Goal: Task Accomplishment & Management: Use online tool/utility

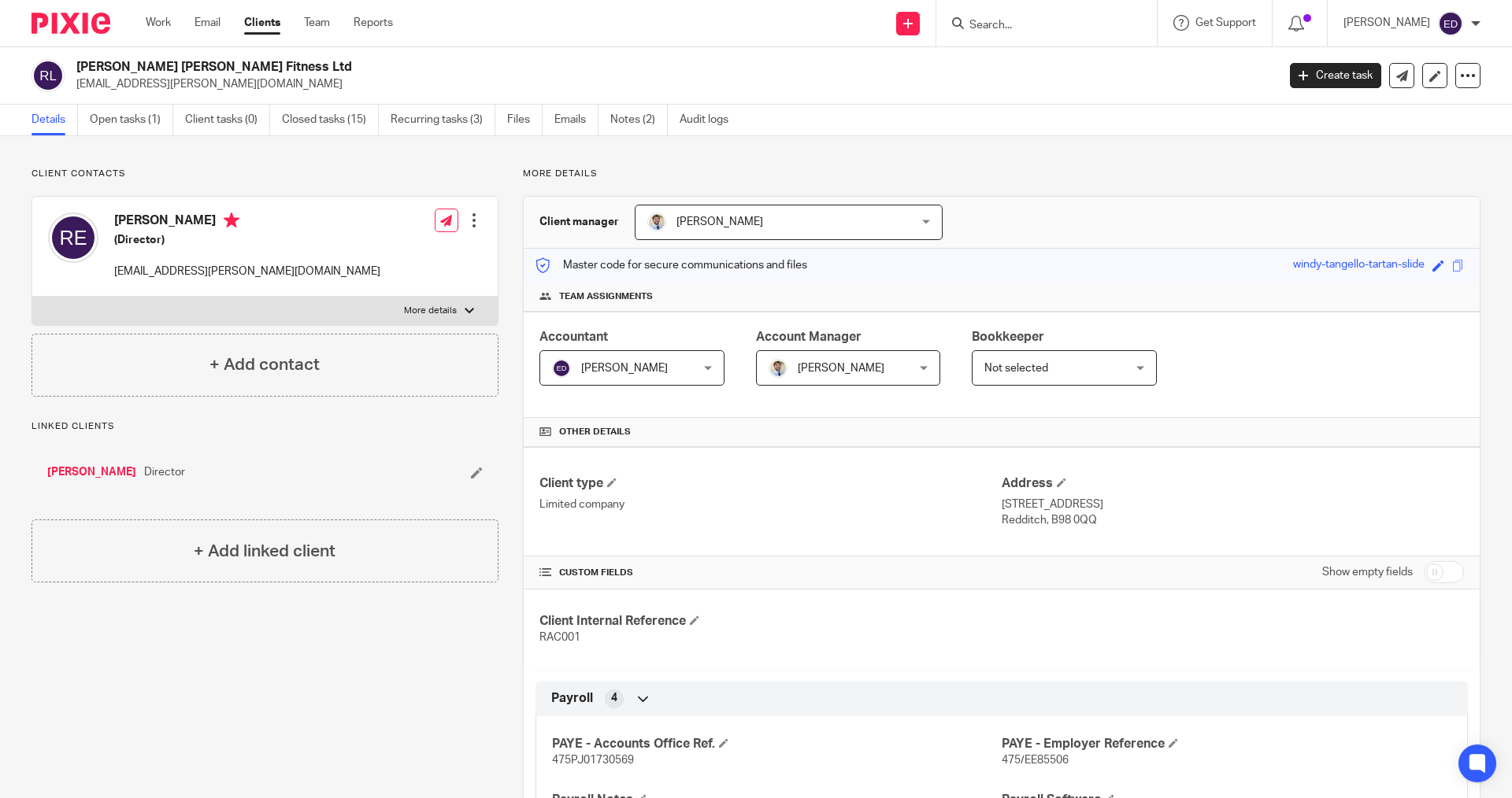
scroll to position [786, 0]
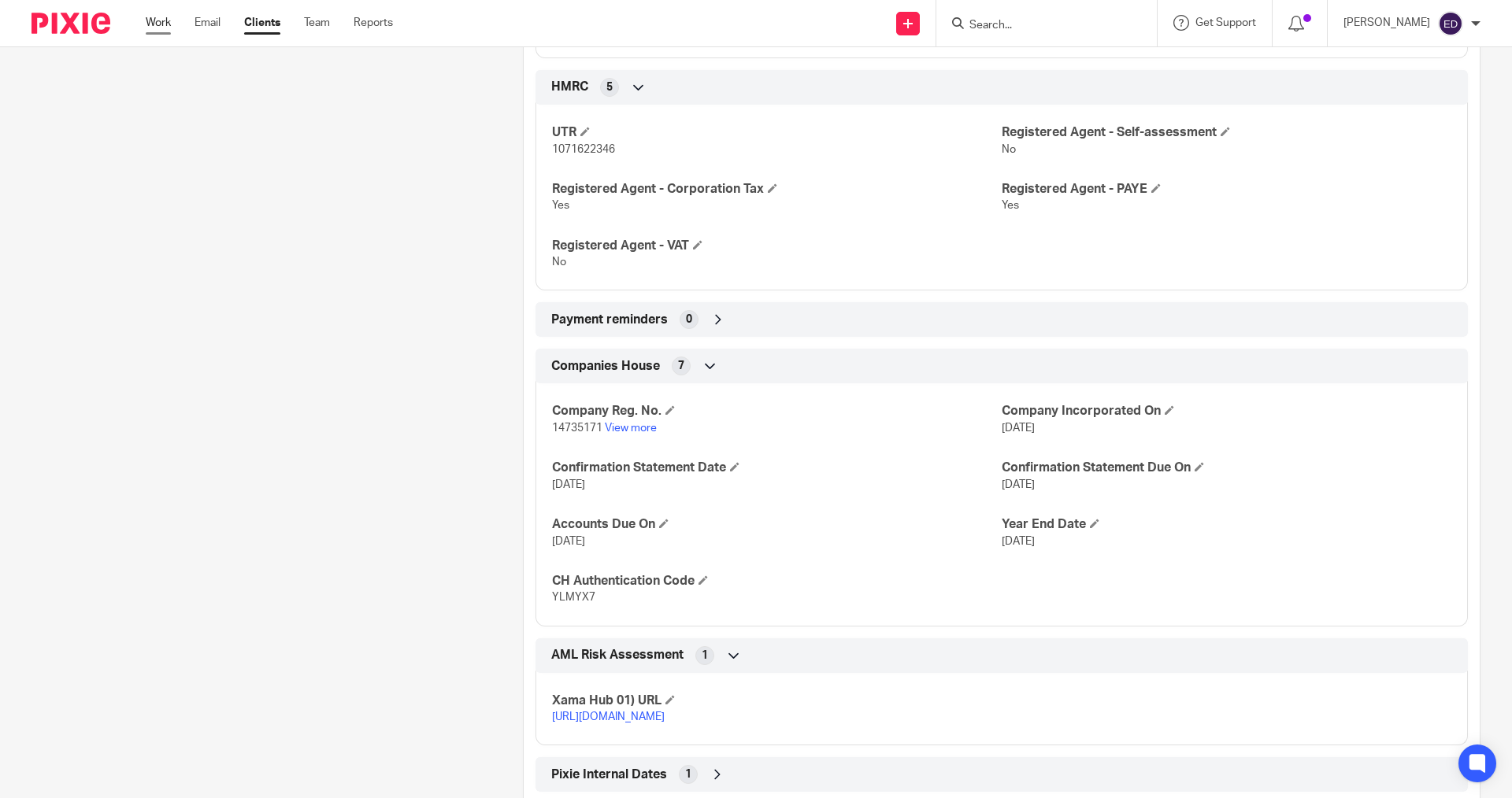
click at [153, 25] on link "Work" at bounding box center [158, 23] width 25 height 16
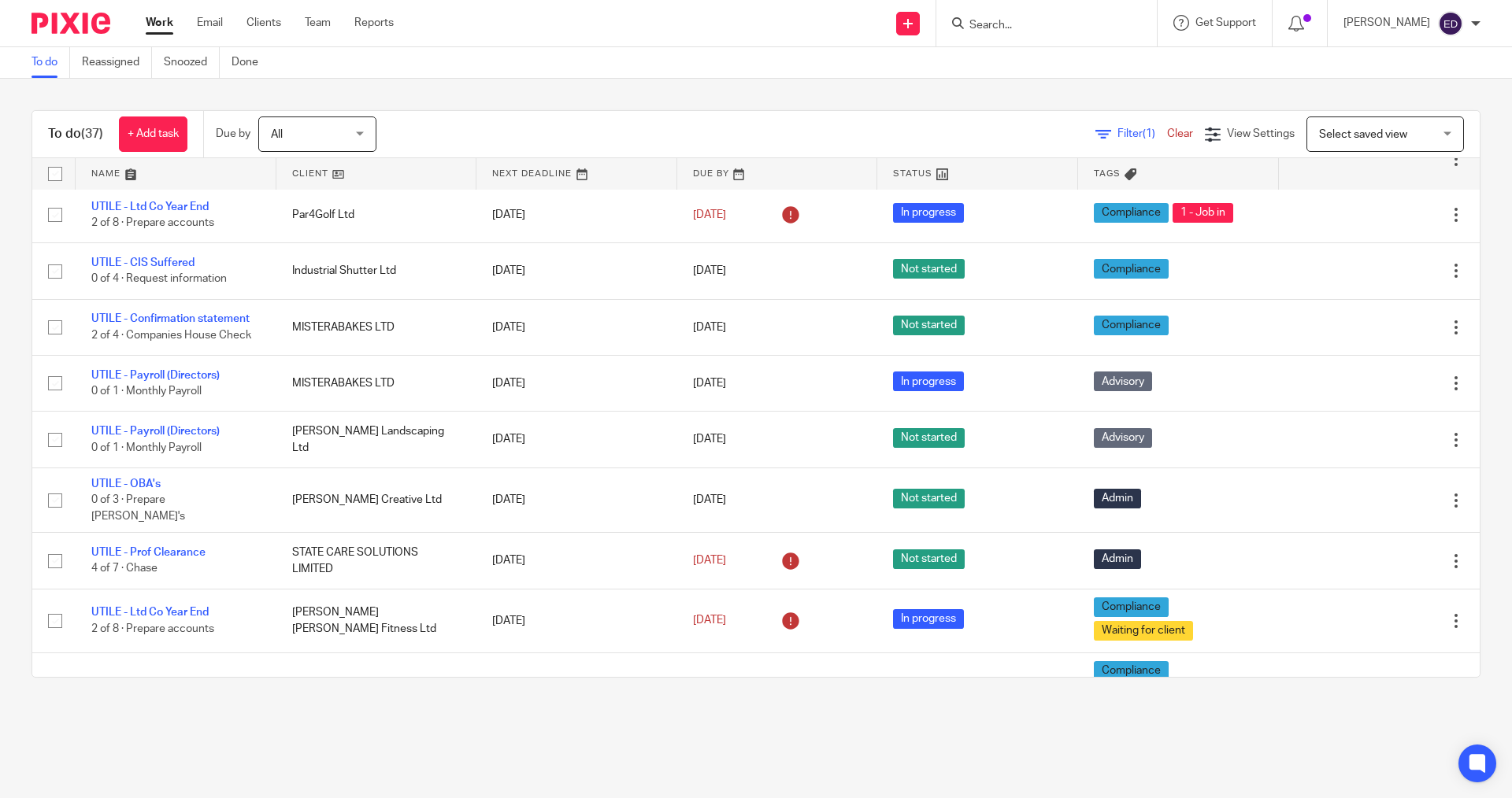
scroll to position [295, 0]
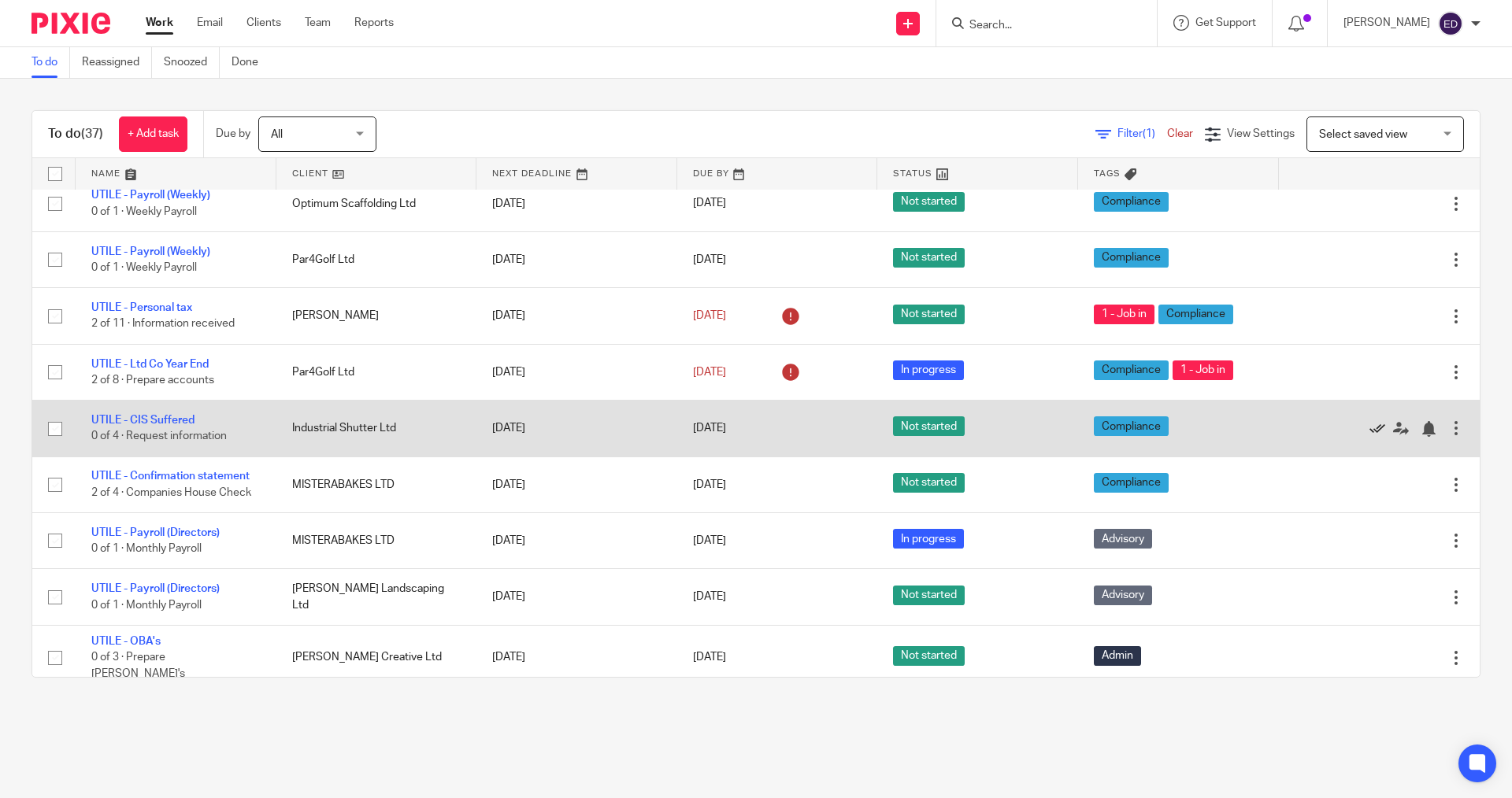
click at [1369, 424] on icon at bounding box center [1377, 429] width 16 height 16
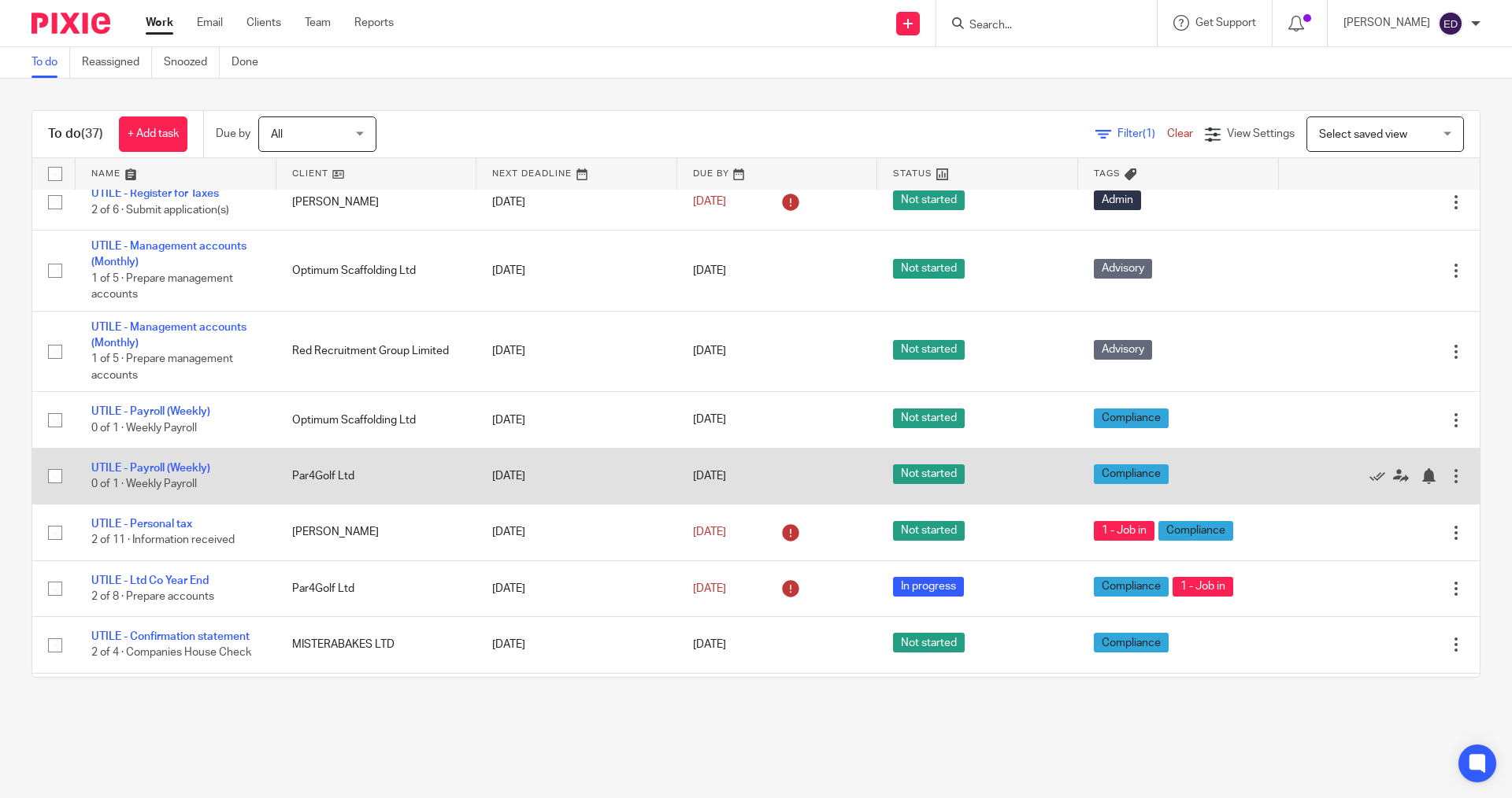
scroll to position [0, 0]
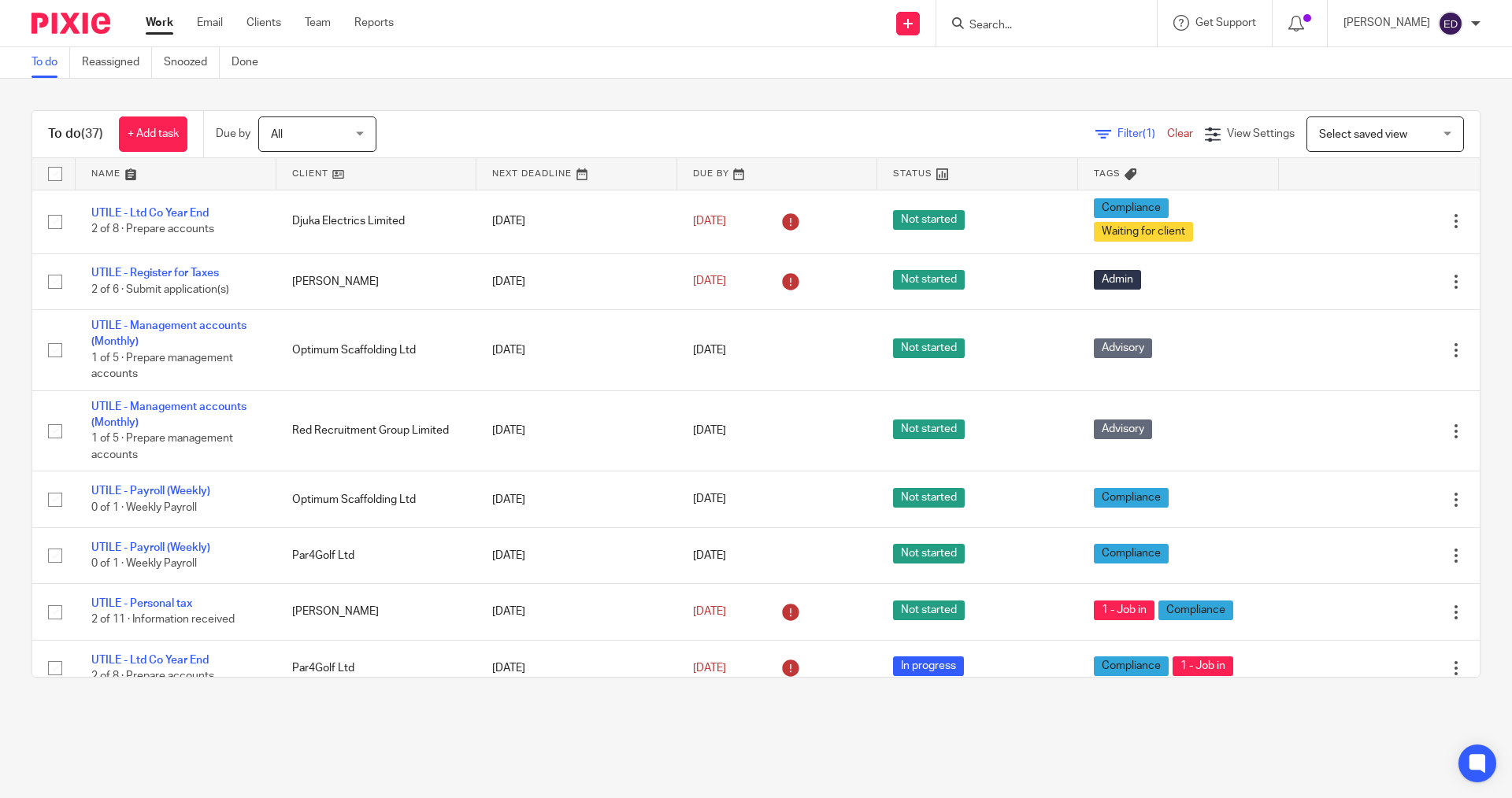
click at [1016, 24] on input "Search" at bounding box center [1038, 26] width 142 height 14
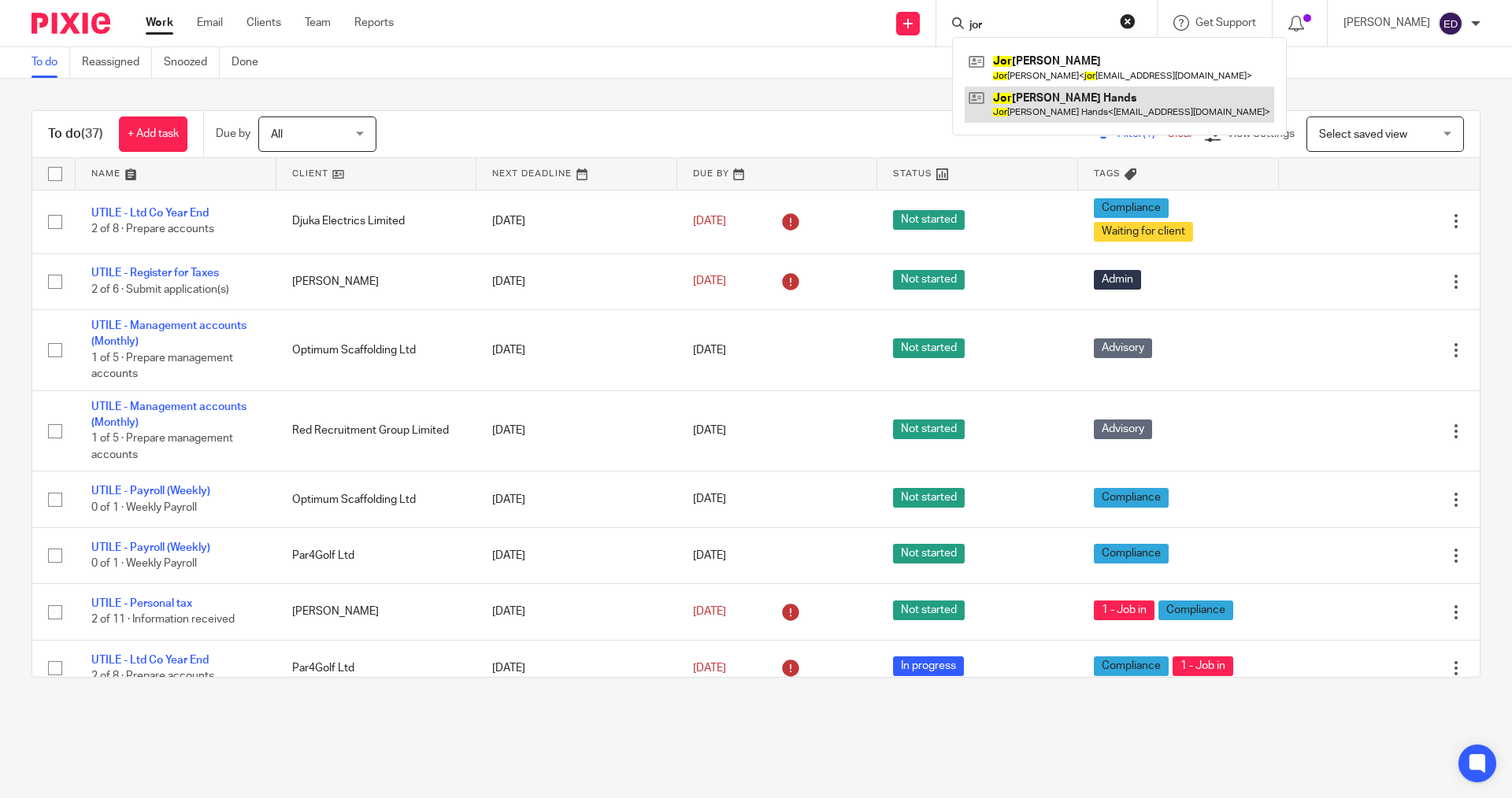
type input "jor"
click at [1145, 116] on link at bounding box center [1120, 104] width 310 height 36
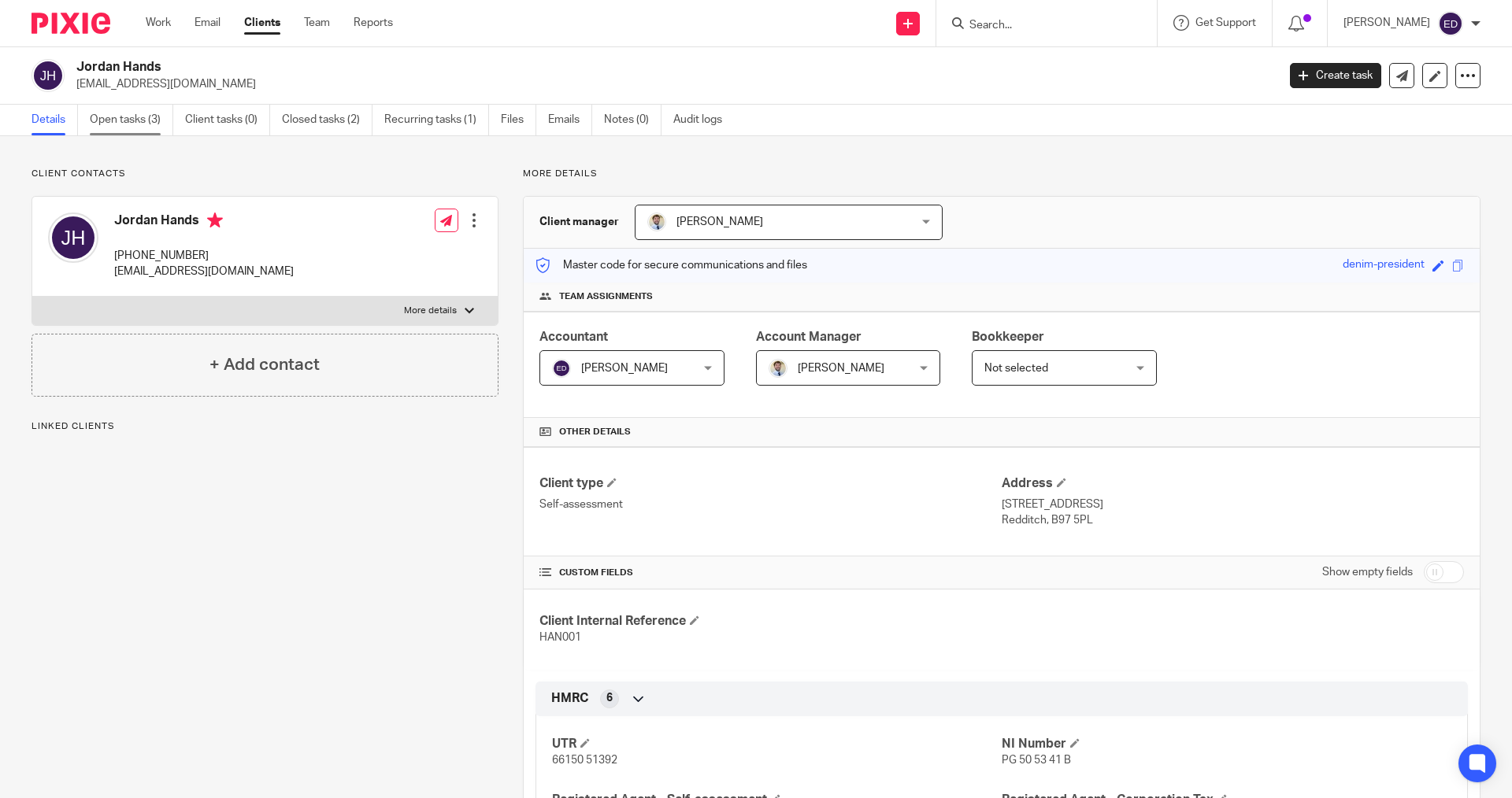
click at [146, 120] on link "Open tasks (3)" at bounding box center [131, 119] width 83 height 31
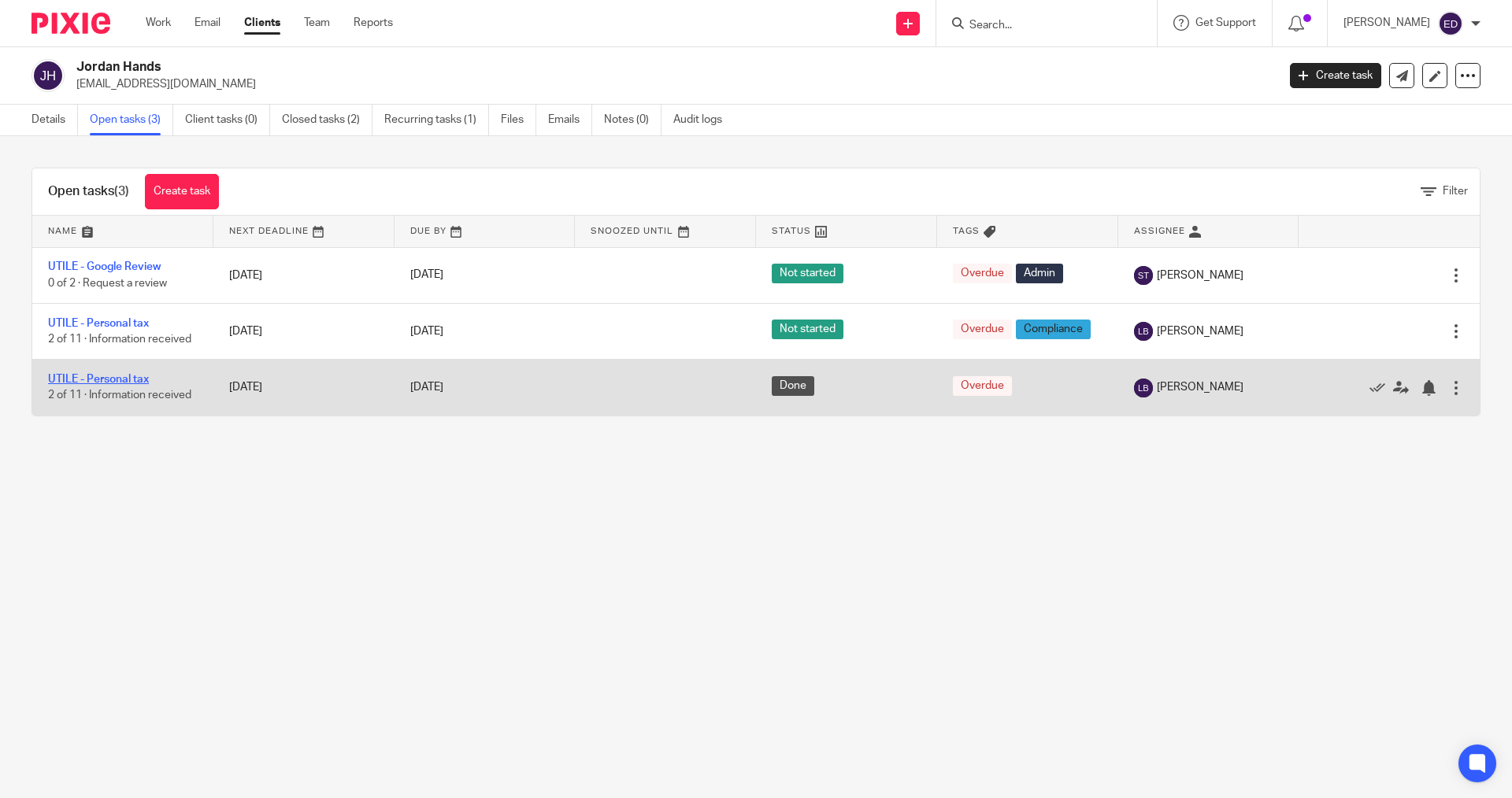
click at [81, 380] on link "UTILE - Personal tax" at bounding box center [98, 379] width 101 height 11
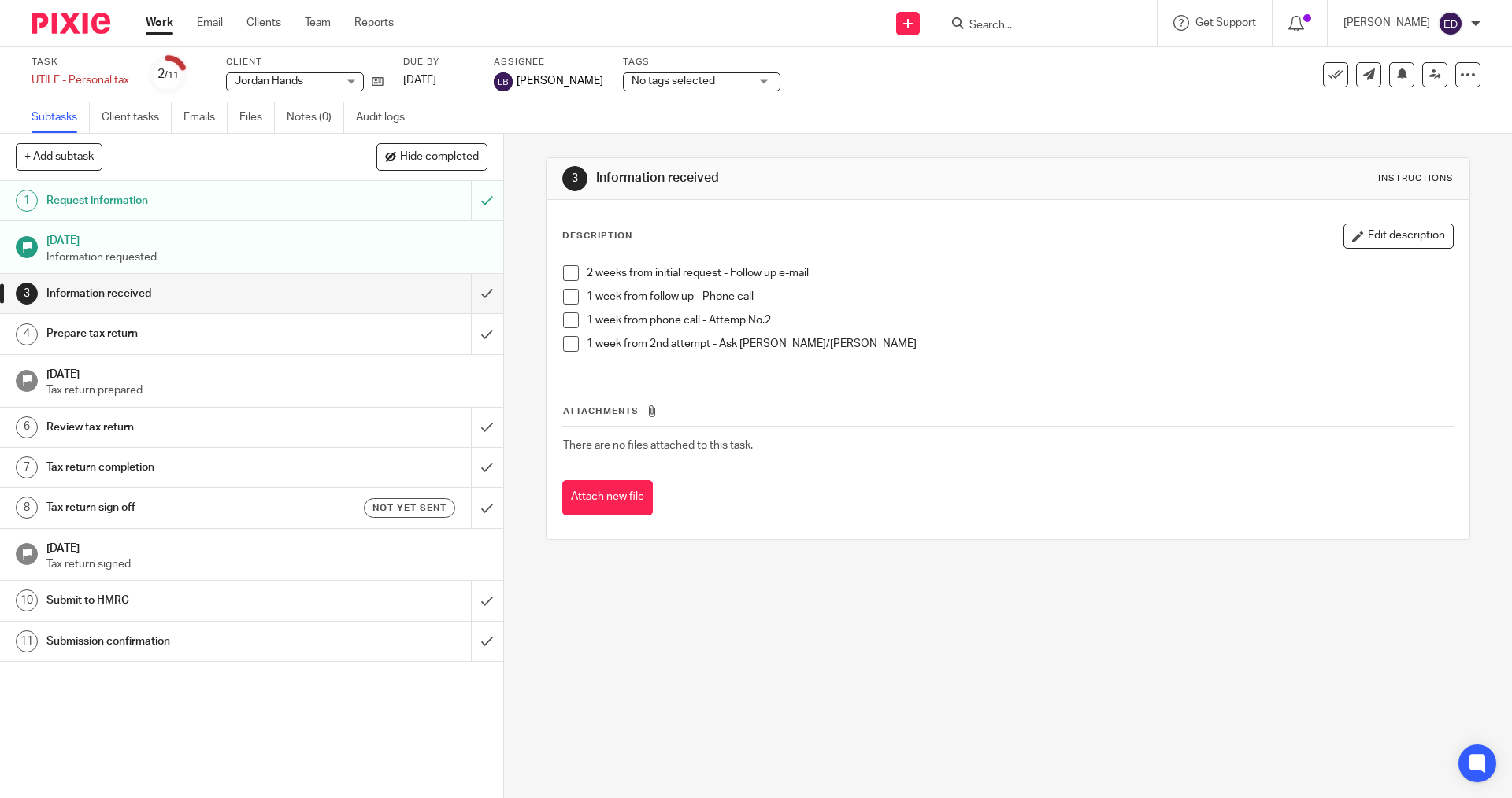
click at [157, 23] on link "Work" at bounding box center [159, 23] width 27 height 16
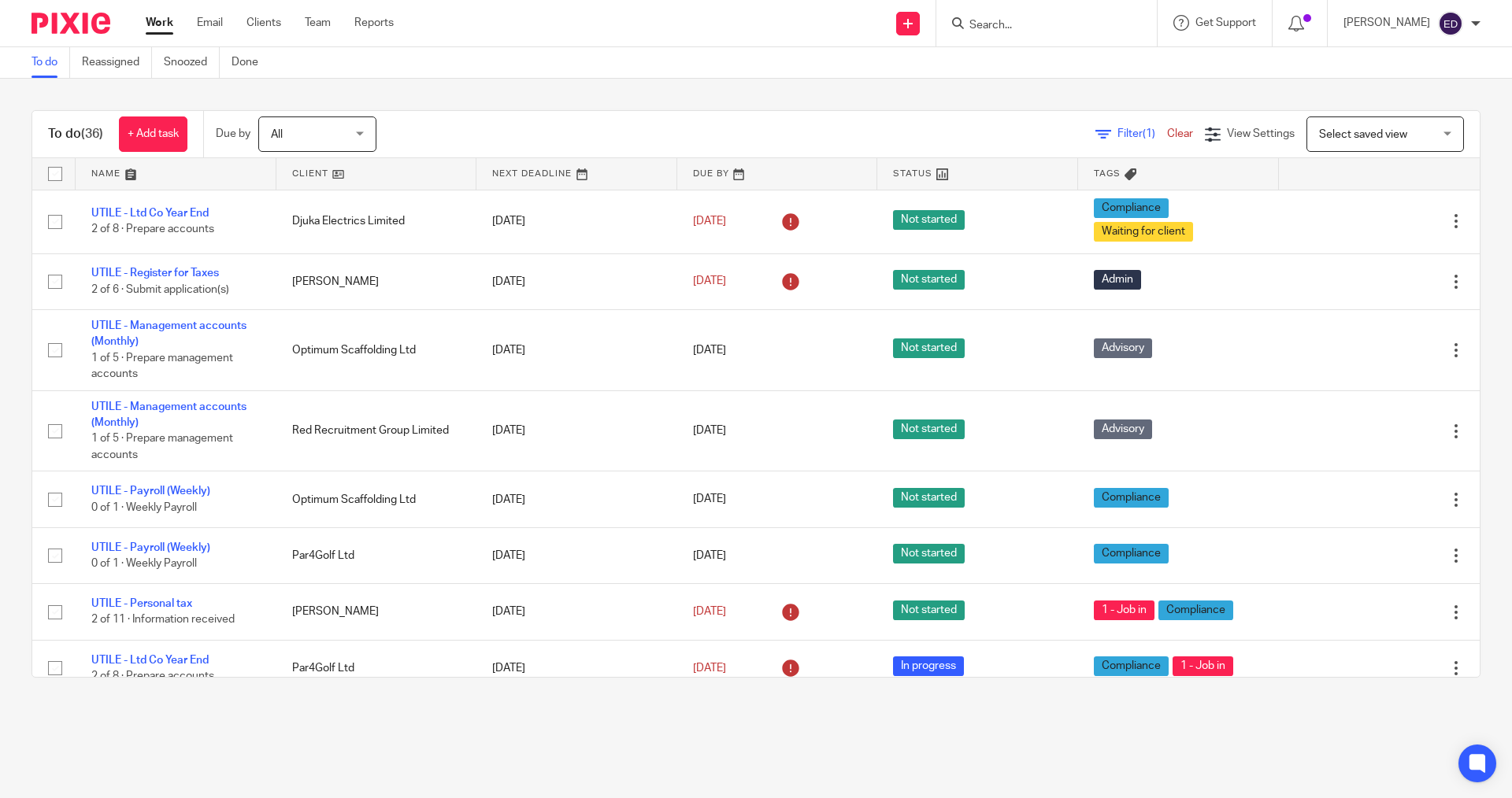
click at [1057, 20] on input "Search" at bounding box center [1038, 26] width 142 height 14
type input "l"
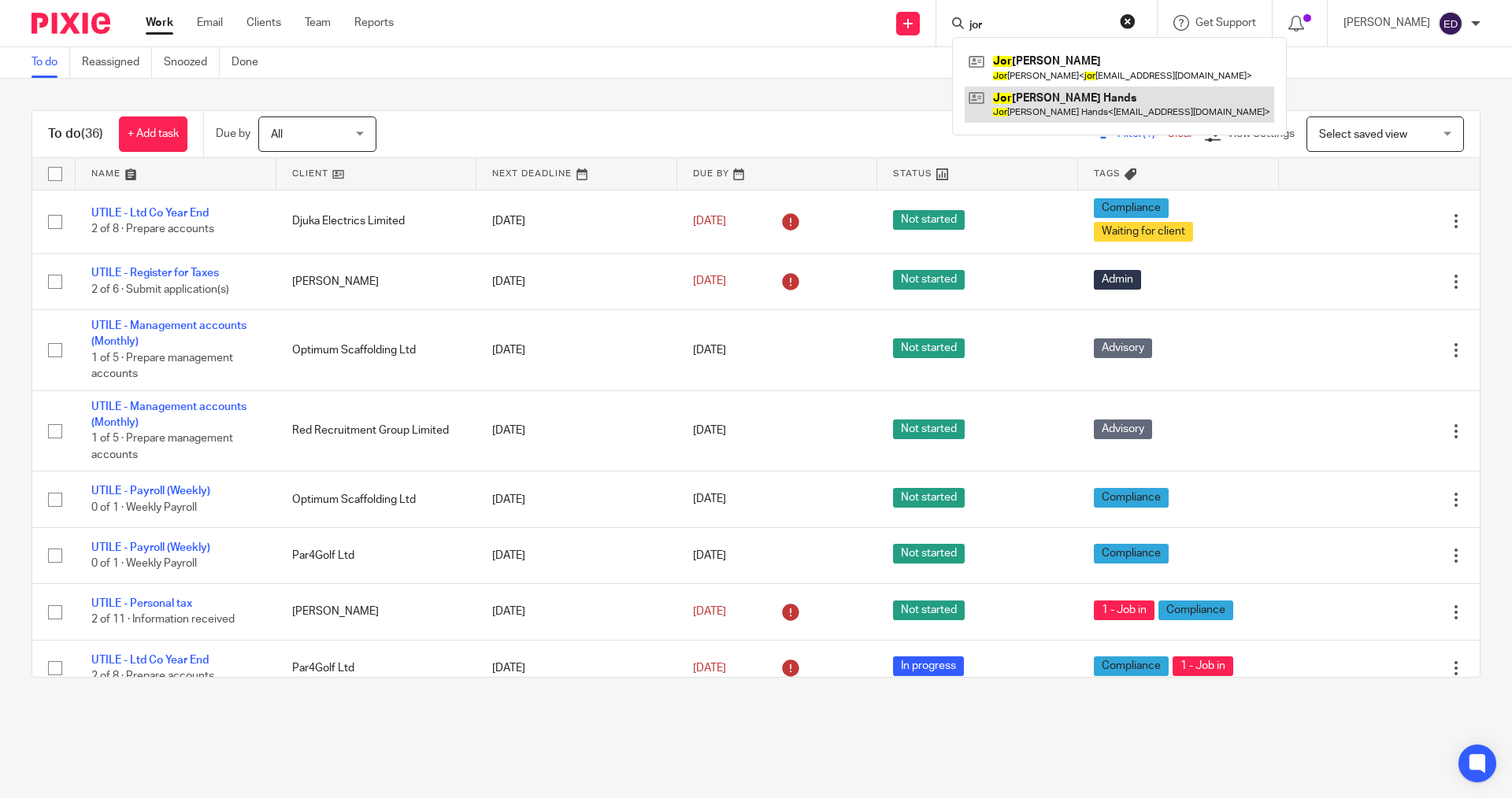
type input "jor"
click at [1053, 102] on link at bounding box center [1120, 104] width 310 height 36
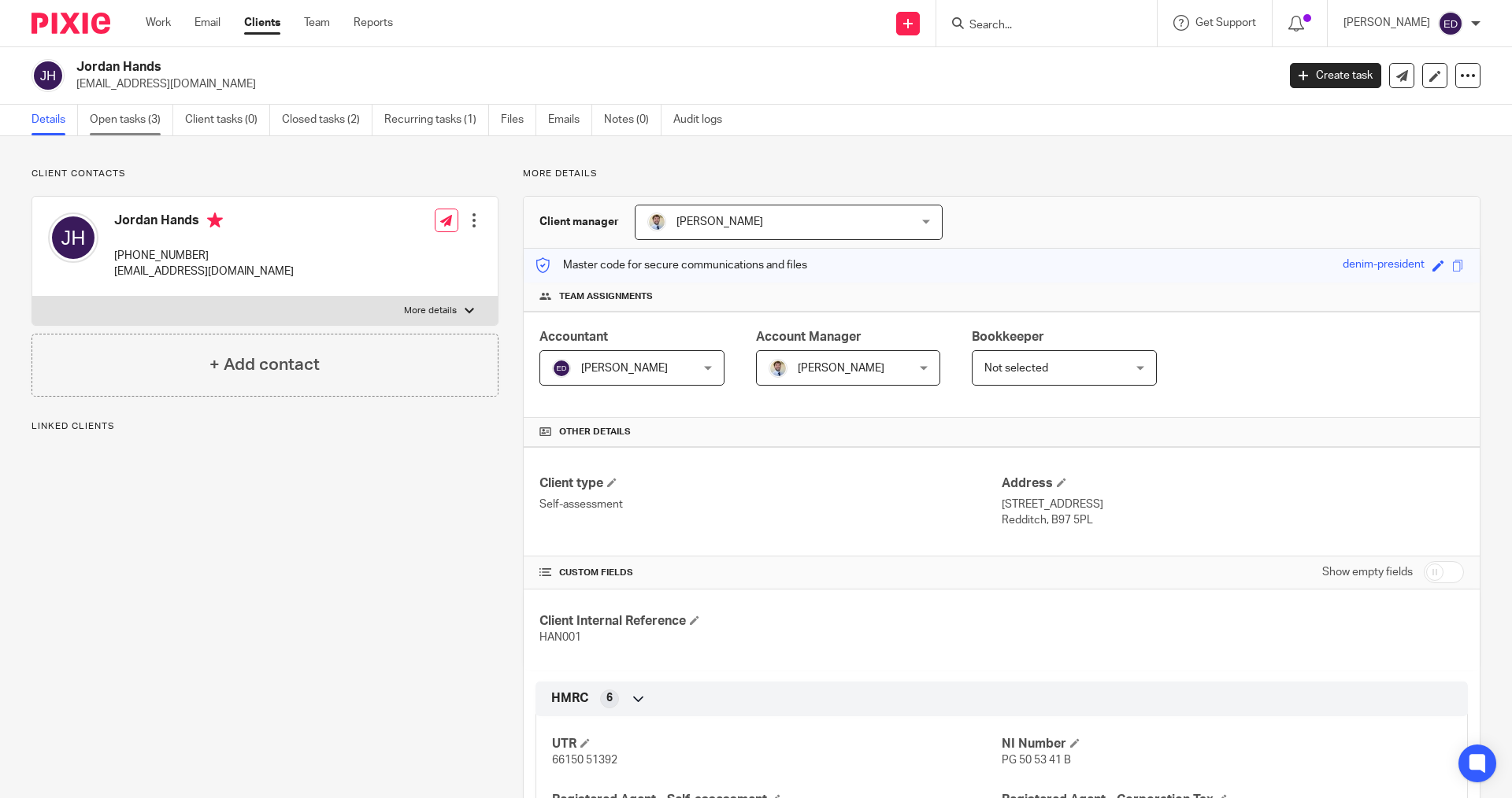
click at [138, 118] on link "Open tasks (3)" at bounding box center [131, 119] width 83 height 31
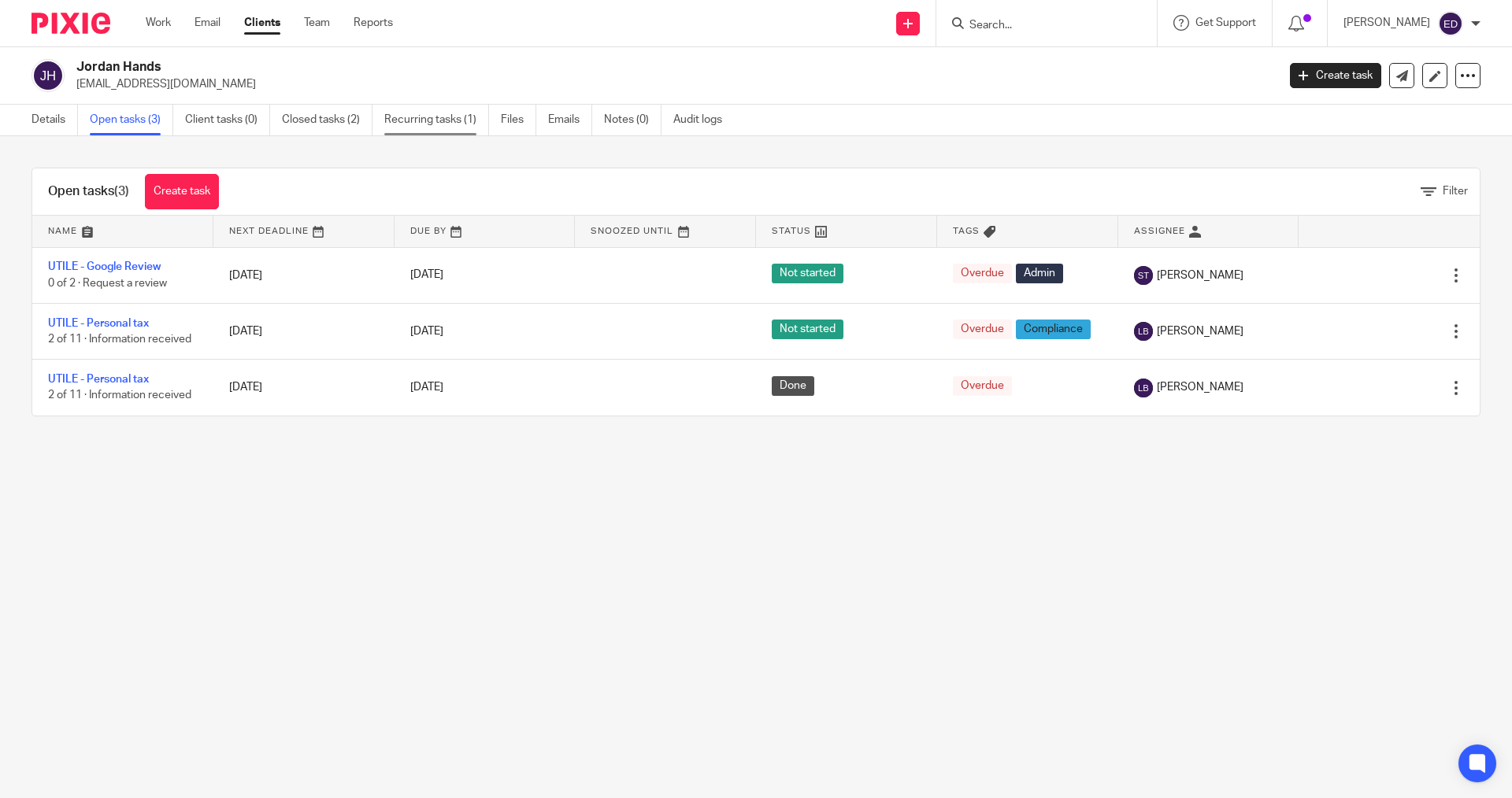
click at [397, 115] on link "Recurring tasks (1)" at bounding box center [436, 119] width 104 height 31
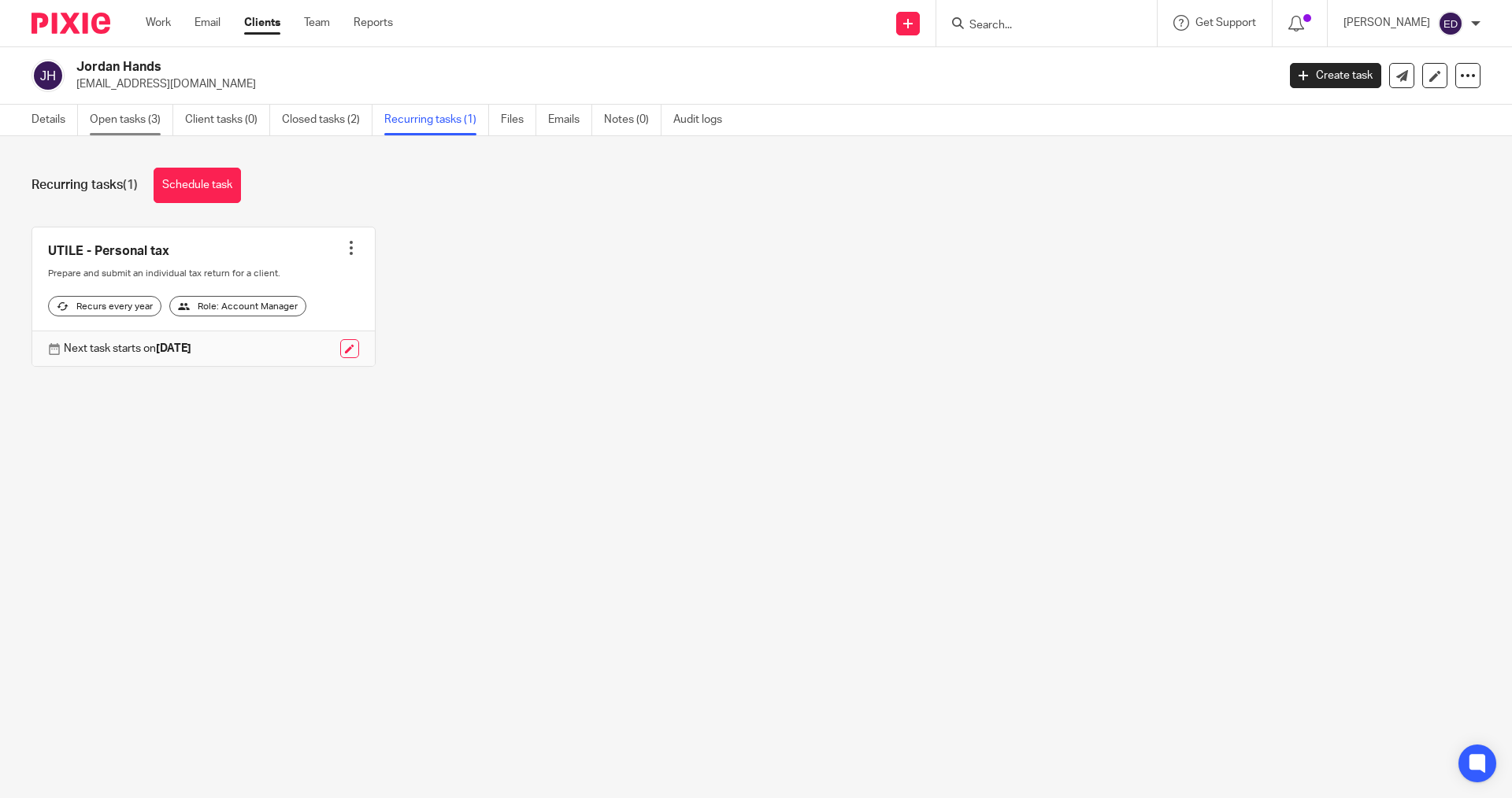
click at [132, 116] on link "Open tasks (3)" at bounding box center [131, 119] width 83 height 31
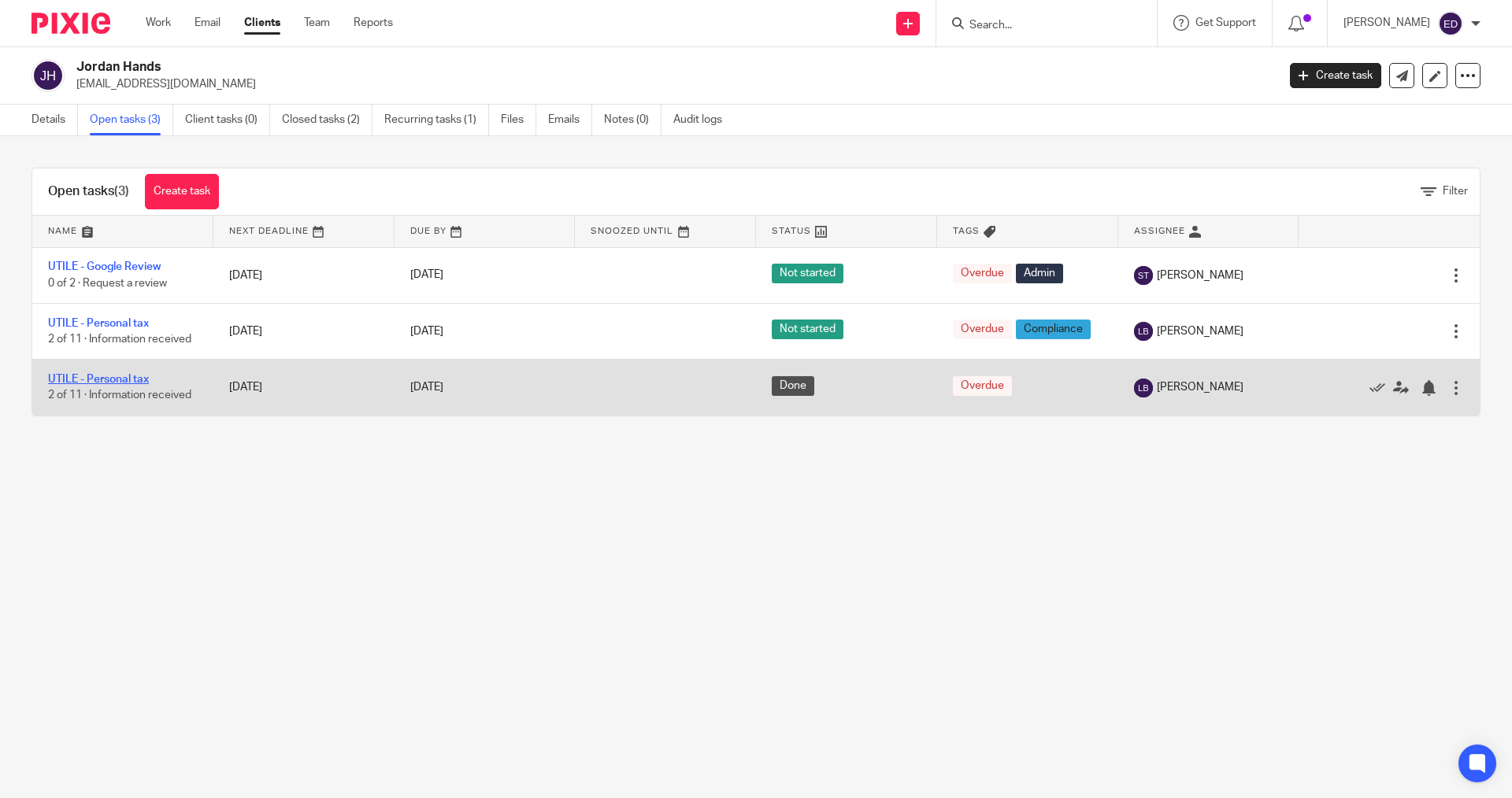
click at [146, 378] on link "UTILE - Personal tax" at bounding box center [98, 379] width 101 height 11
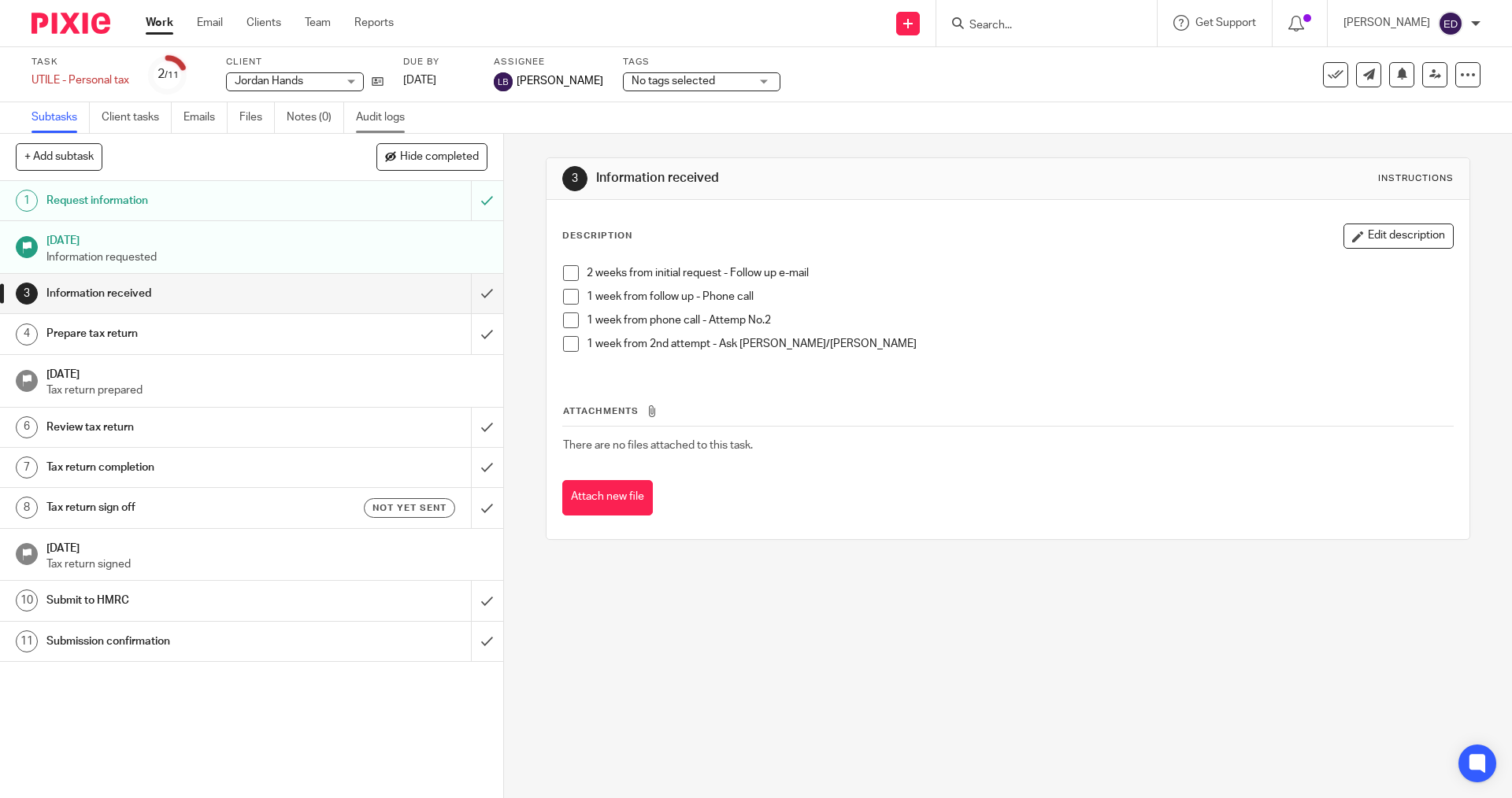
click at [379, 111] on link "Audit logs" at bounding box center [386, 118] width 60 height 31
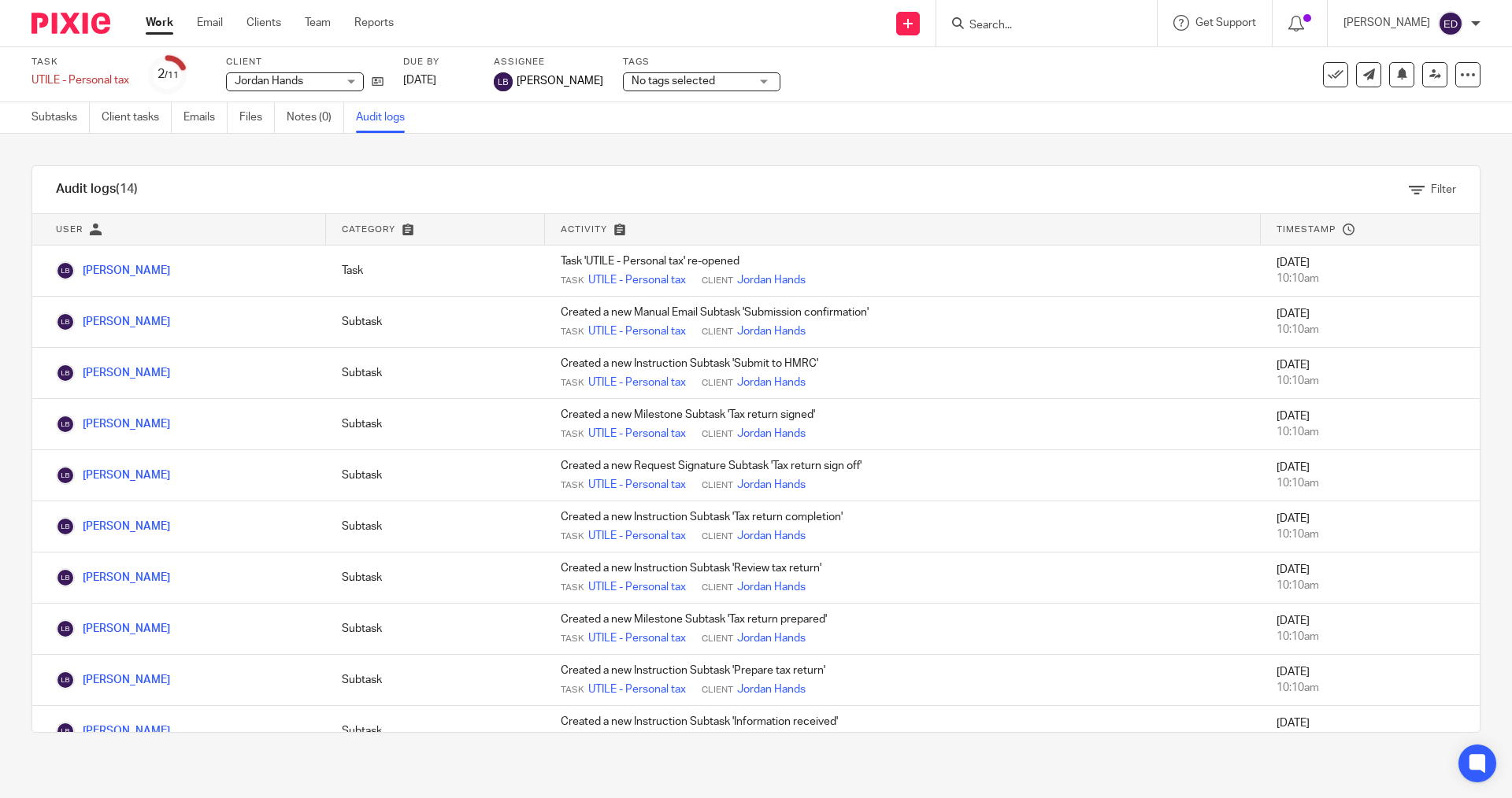
click at [153, 11] on div "Work Email Clients Team Reports Work Email Clients Team Reports Settings" at bounding box center [274, 23] width 288 height 46
click at [153, 20] on link "Work" at bounding box center [159, 23] width 27 height 16
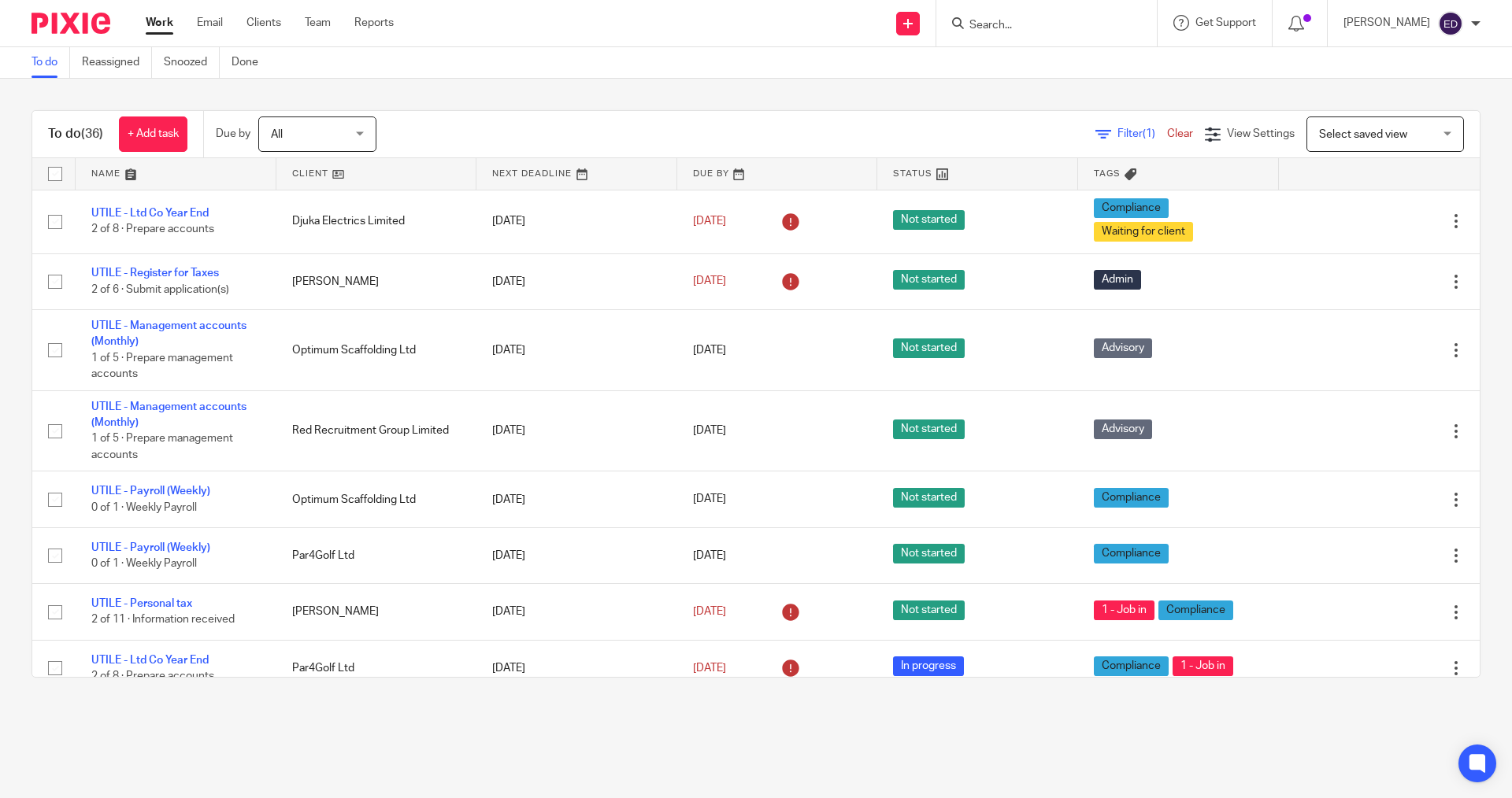
click at [1109, 19] on input "Search" at bounding box center [1038, 26] width 142 height 14
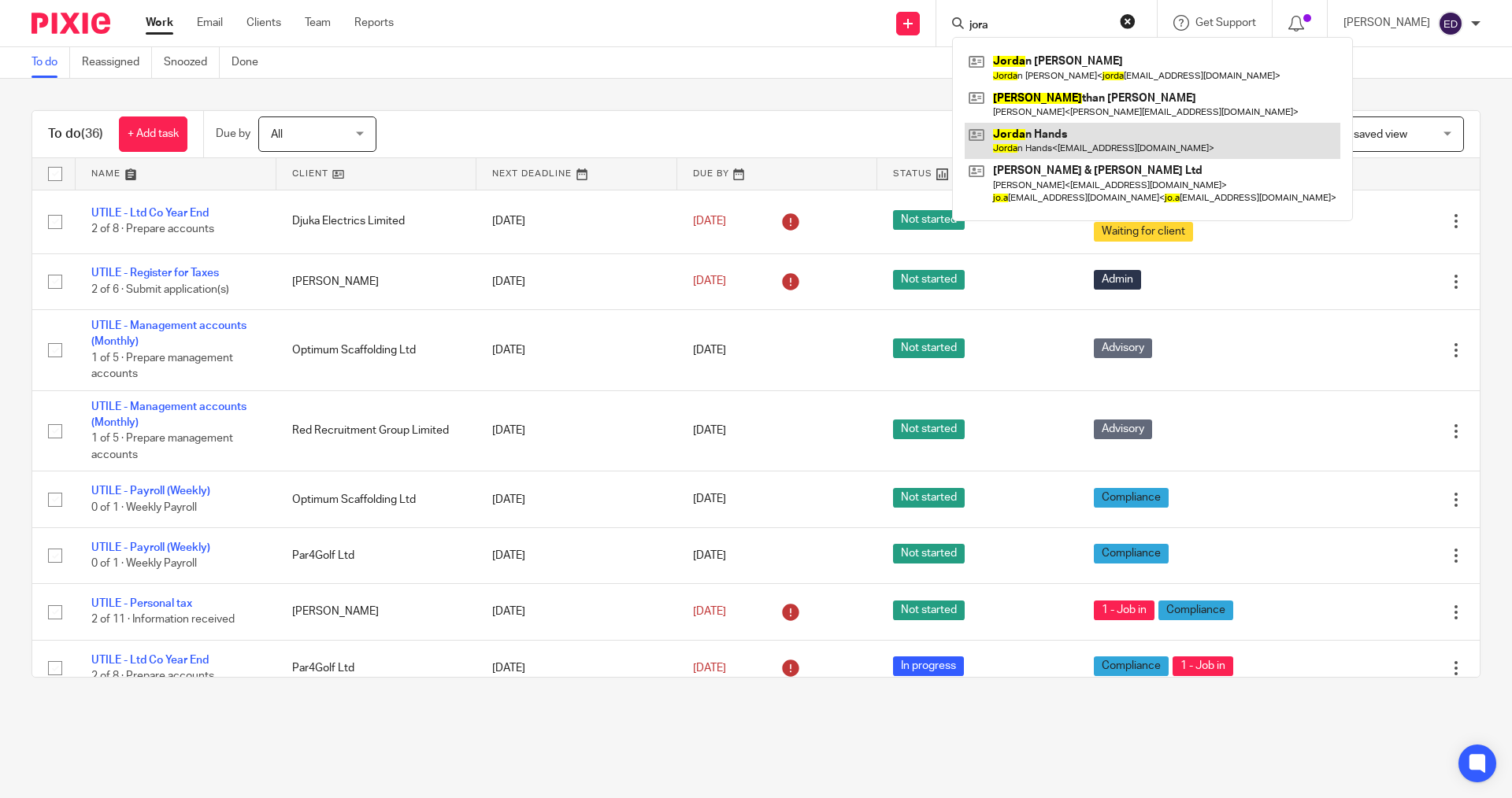
type input "jora"
click at [1053, 131] on link at bounding box center [1153, 141] width 375 height 36
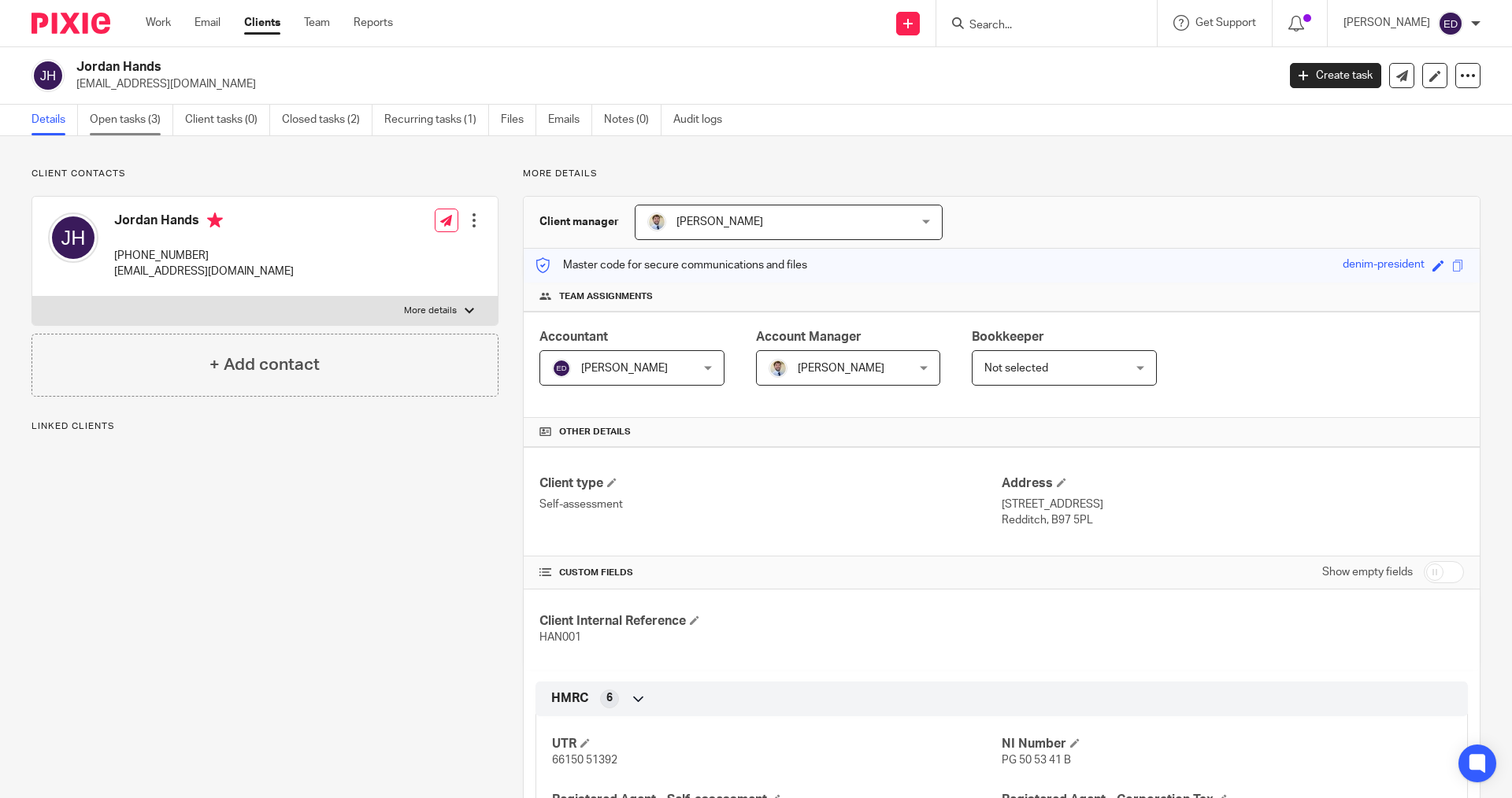
click at [159, 119] on link "Open tasks (3)" at bounding box center [131, 119] width 83 height 31
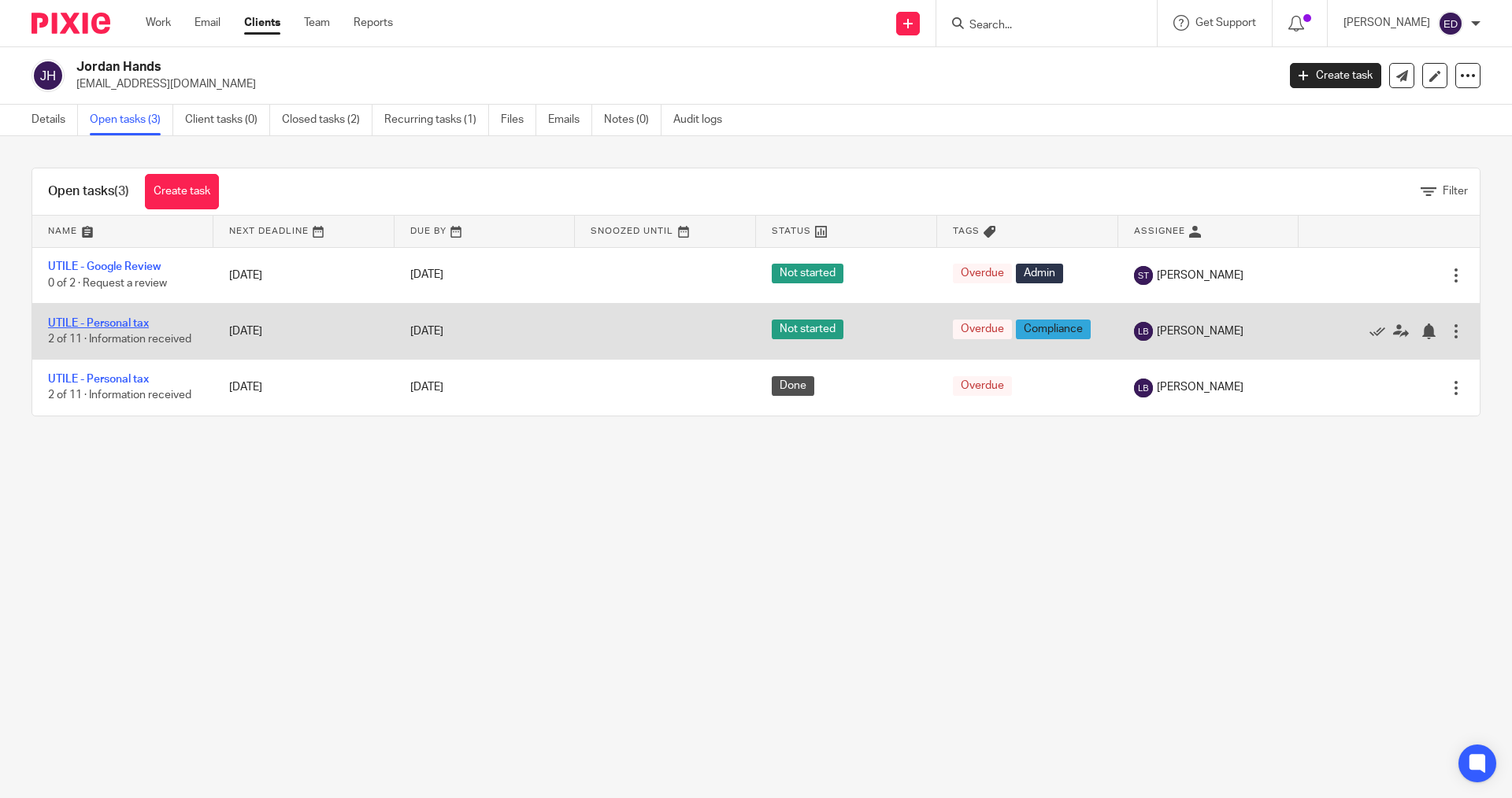
click at [135, 324] on link "UTILE - Personal tax" at bounding box center [98, 323] width 101 height 11
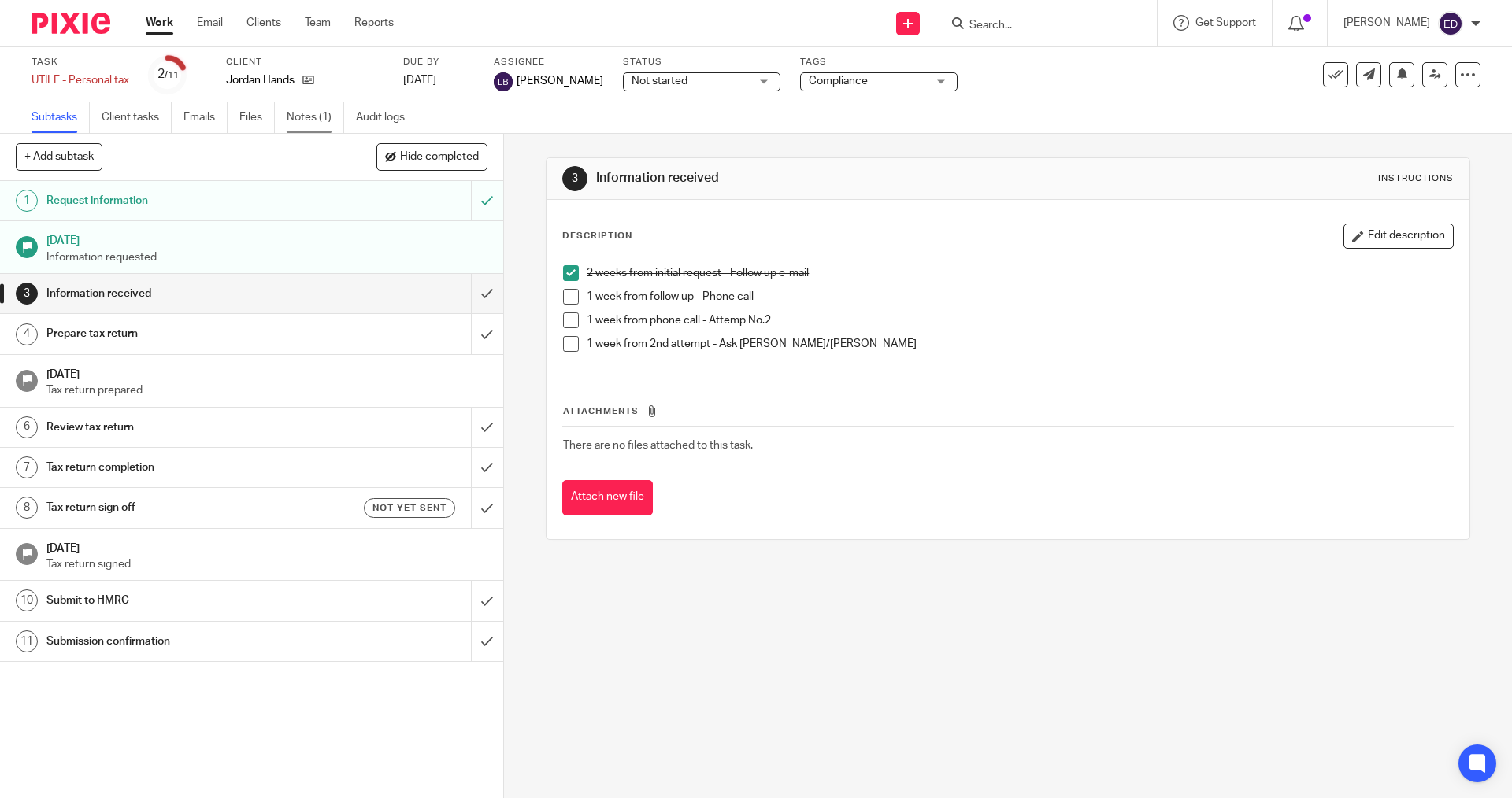
click at [337, 124] on link "Notes (1)" at bounding box center [315, 118] width 58 height 31
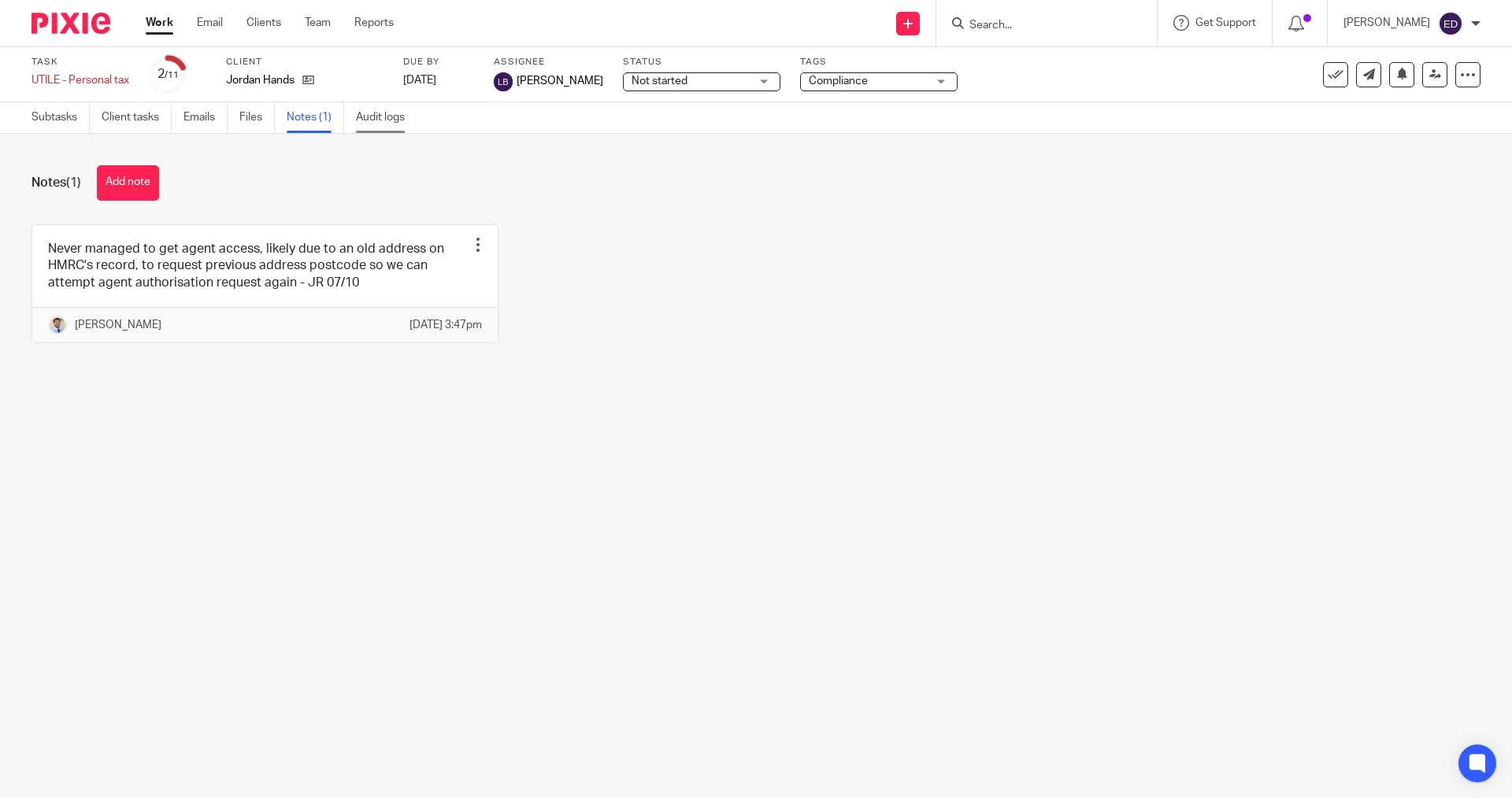
click at [396, 109] on link "Audit logs" at bounding box center [386, 118] width 60 height 31
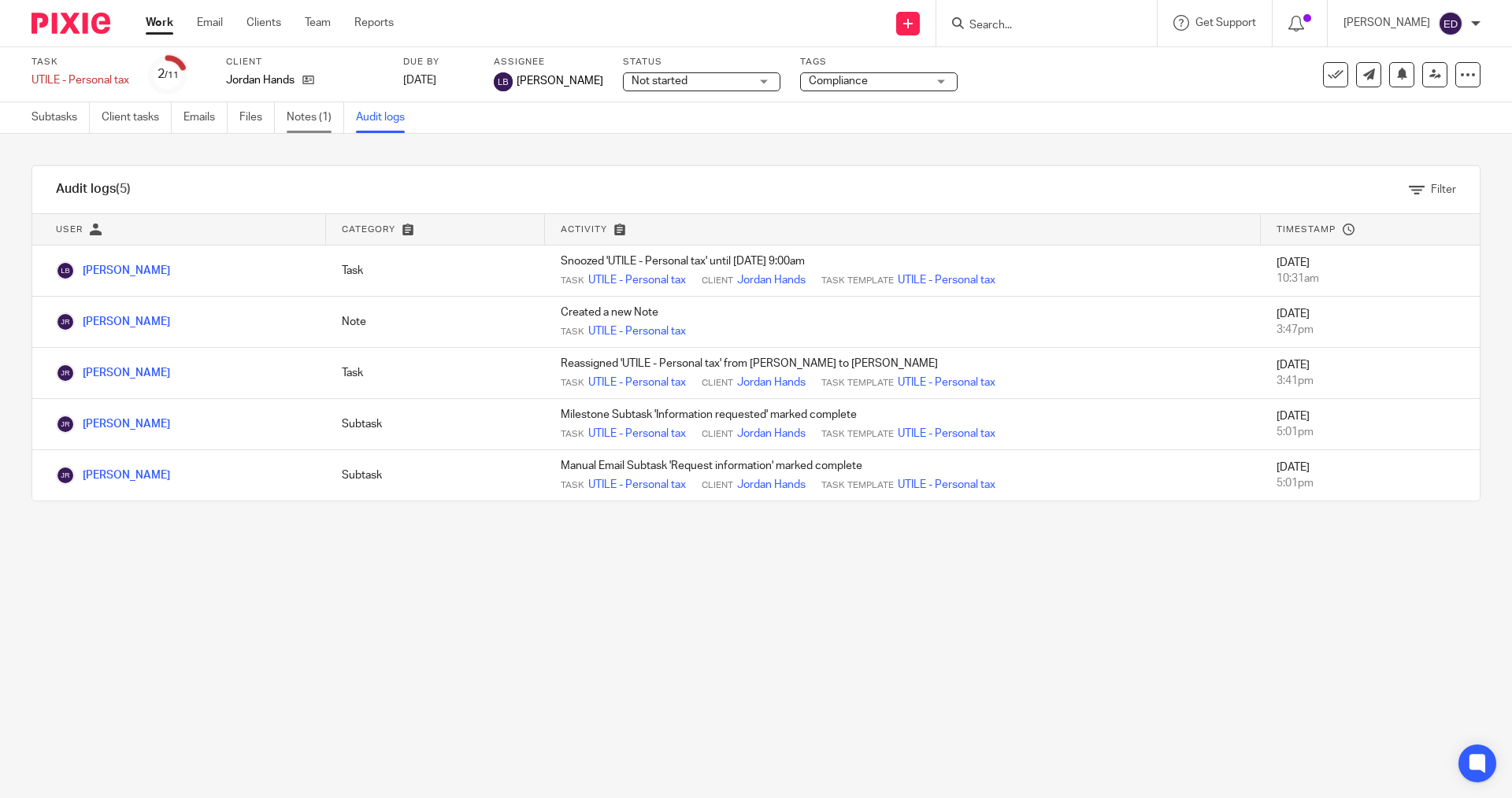
click at [313, 113] on link "Notes (1)" at bounding box center [315, 118] width 58 height 31
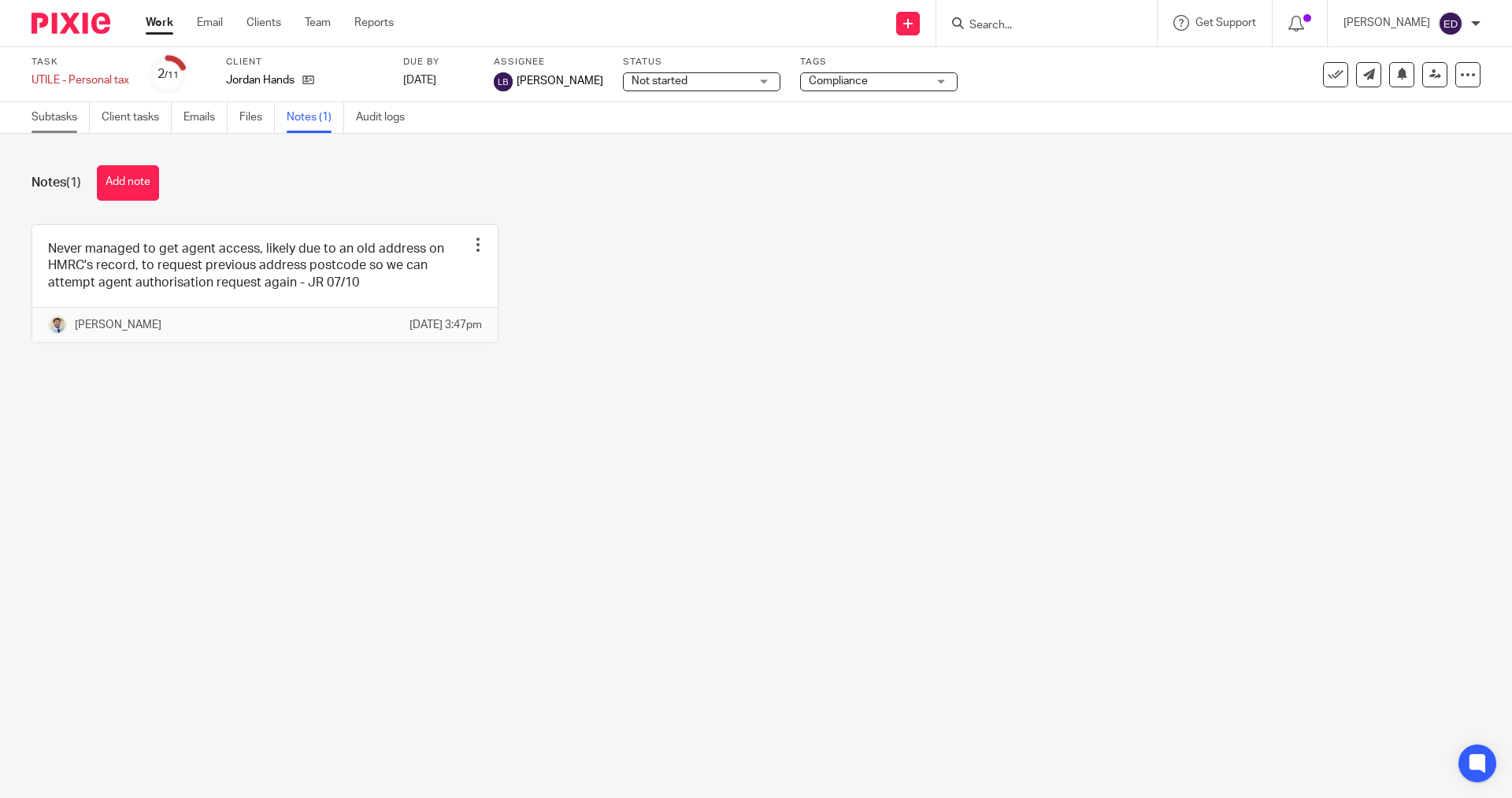
click at [64, 118] on link "Subtasks" at bounding box center [61, 118] width 58 height 31
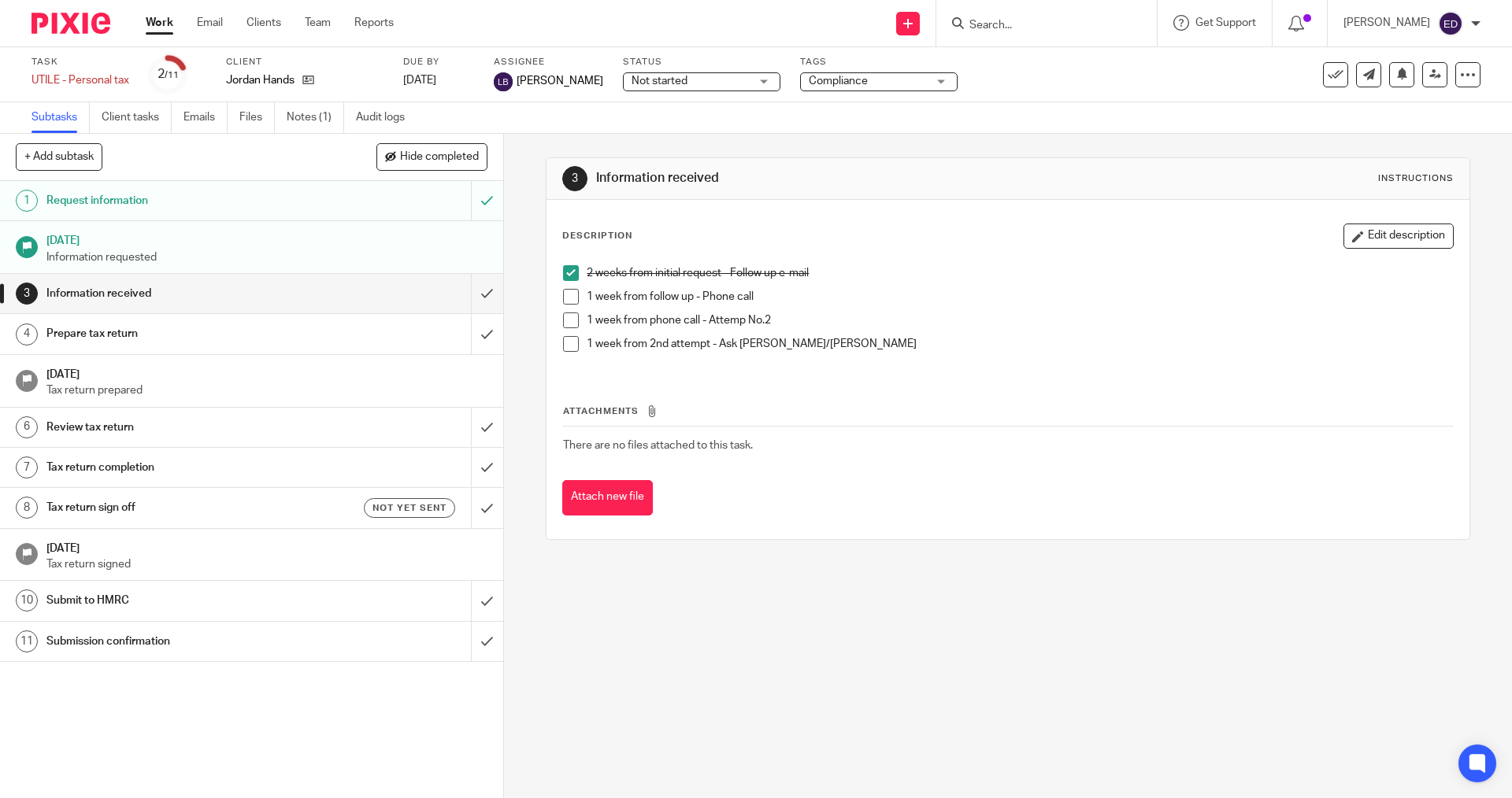
click at [137, 9] on div "Work Email Clients Team Reports Work Email Clients Team Reports Settings" at bounding box center [274, 23] width 288 height 46
click at [148, 12] on div "Work Email Clients Team Reports Work Email Clients Team Reports Settings" at bounding box center [274, 23] width 288 height 46
click at [148, 16] on link "Work" at bounding box center [159, 23] width 27 height 16
